Goal: Navigation & Orientation: Understand site structure

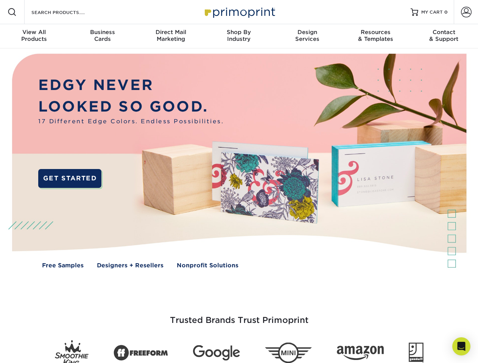
click at [239, 182] on img at bounding box center [238, 166] width 473 height 237
click at [12, 12] on span at bounding box center [12, 12] width 9 height 9
click at [466, 12] on span at bounding box center [466, 12] width 11 height 11
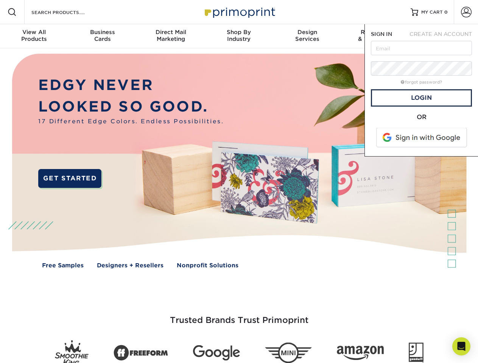
click at [34, 36] on div "View All Products" at bounding box center [34, 36] width 68 height 14
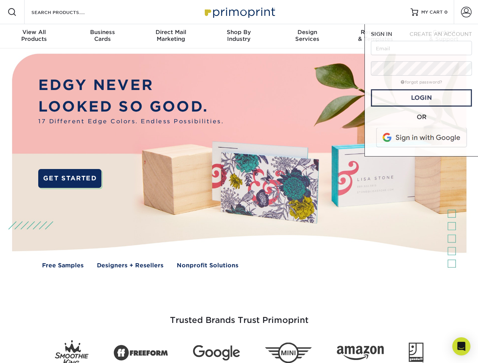
click at [102, 36] on div "Business Cards" at bounding box center [102, 36] width 68 height 14
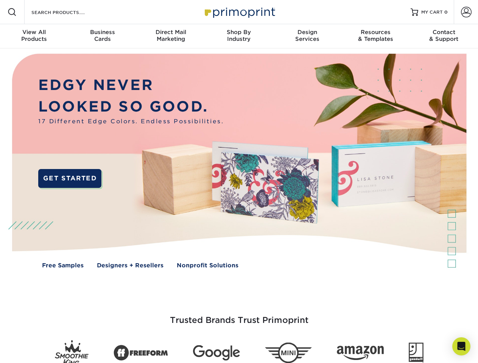
click at [171, 36] on div "Direct Mail Marketing" at bounding box center [171, 36] width 68 height 14
click at [239, 36] on div "Shop By Industry" at bounding box center [239, 36] width 68 height 14
click at [307, 36] on div "Design Services" at bounding box center [307, 36] width 68 height 14
click at [375, 36] on div "Resources & Templates" at bounding box center [375, 36] width 68 height 14
click at [444, 36] on div "Contact & Support" at bounding box center [444, 36] width 68 height 14
